Goal: Browse casually

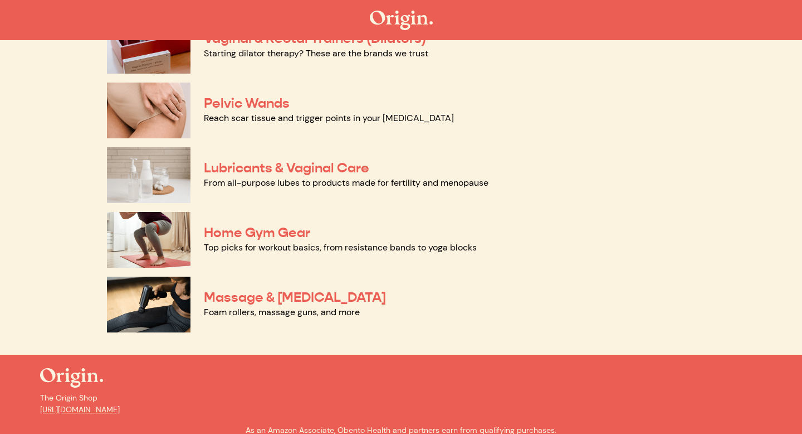
scroll to position [529, 0]
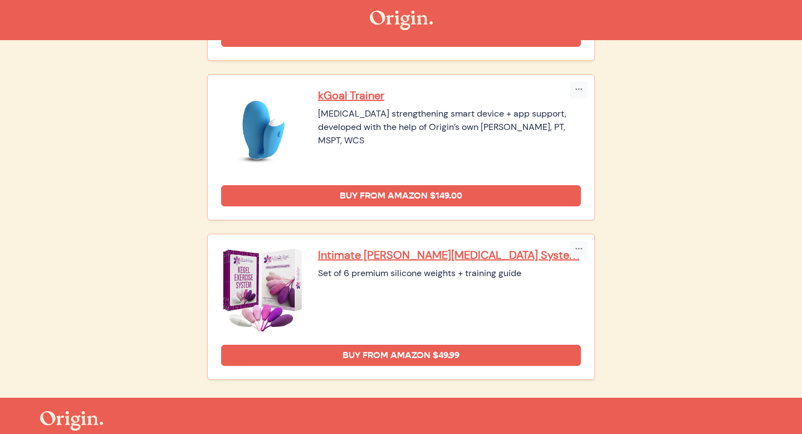
scroll to position [352, 0]
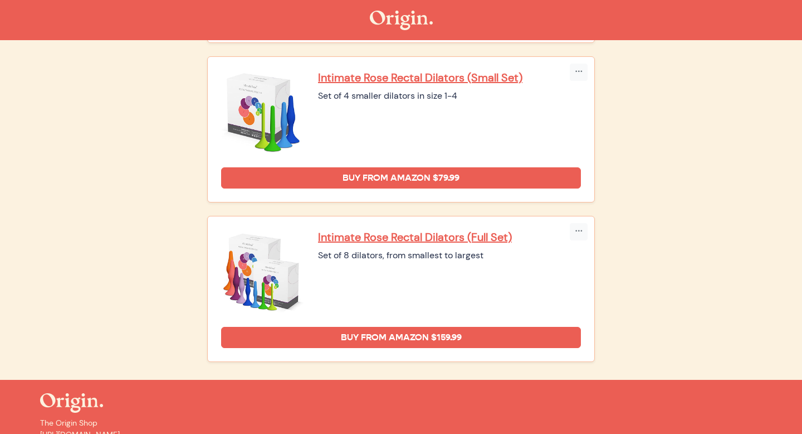
scroll to position [1453, 0]
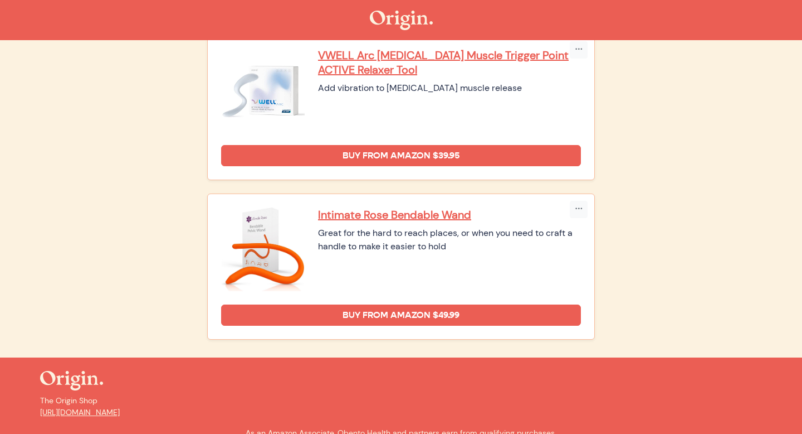
scroll to position [641, 0]
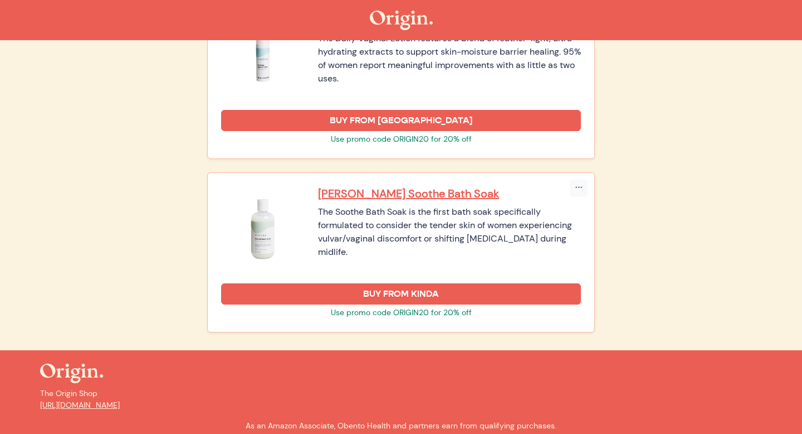
scroll to position [1682, 0]
